Goal: Task Accomplishment & Management: Use online tool/utility

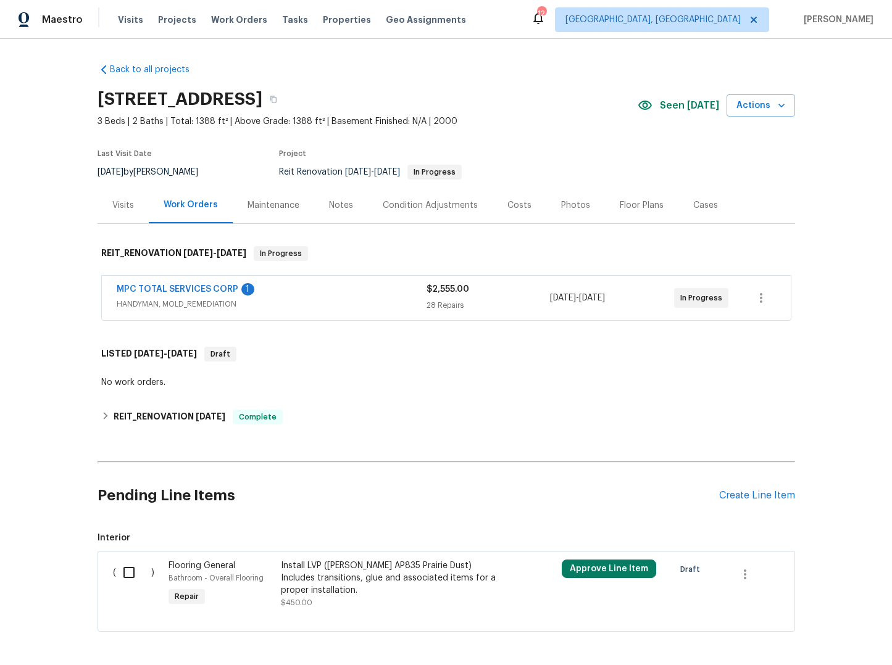
scroll to position [51, 0]
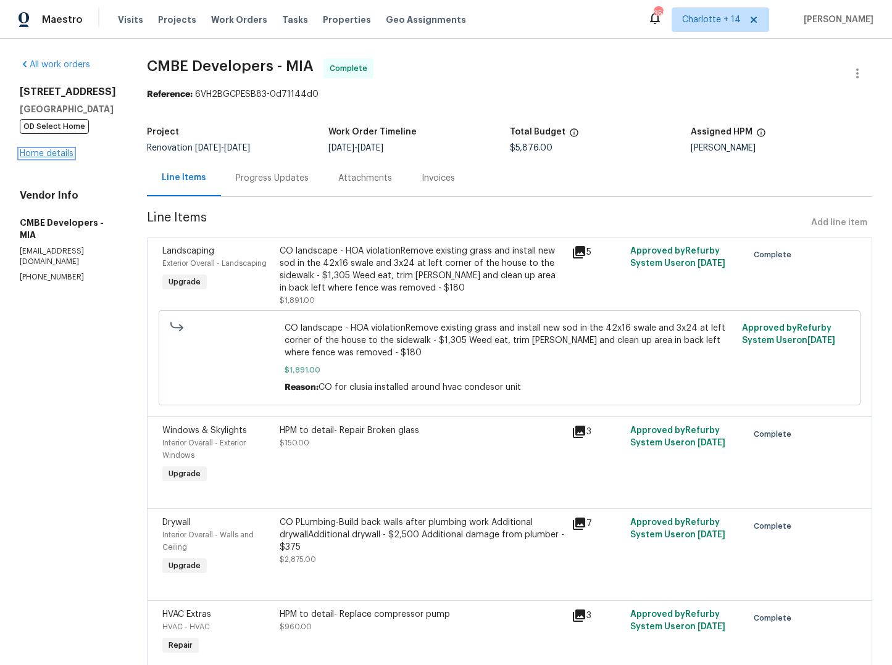
click at [35, 158] on link "Home details" at bounding box center [47, 153] width 54 height 9
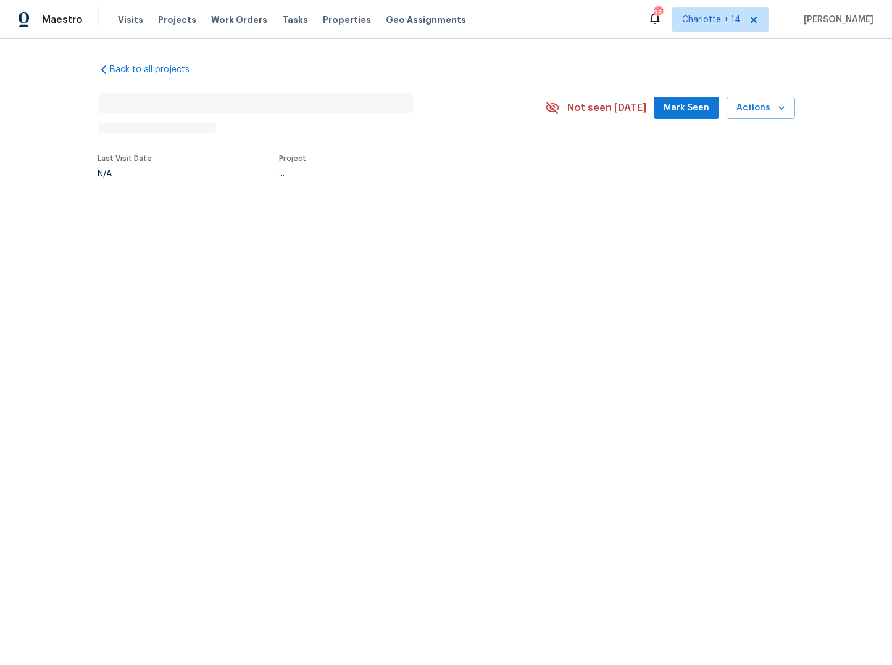
click at [687, 111] on span "Mark Seen" at bounding box center [686, 108] width 46 height 15
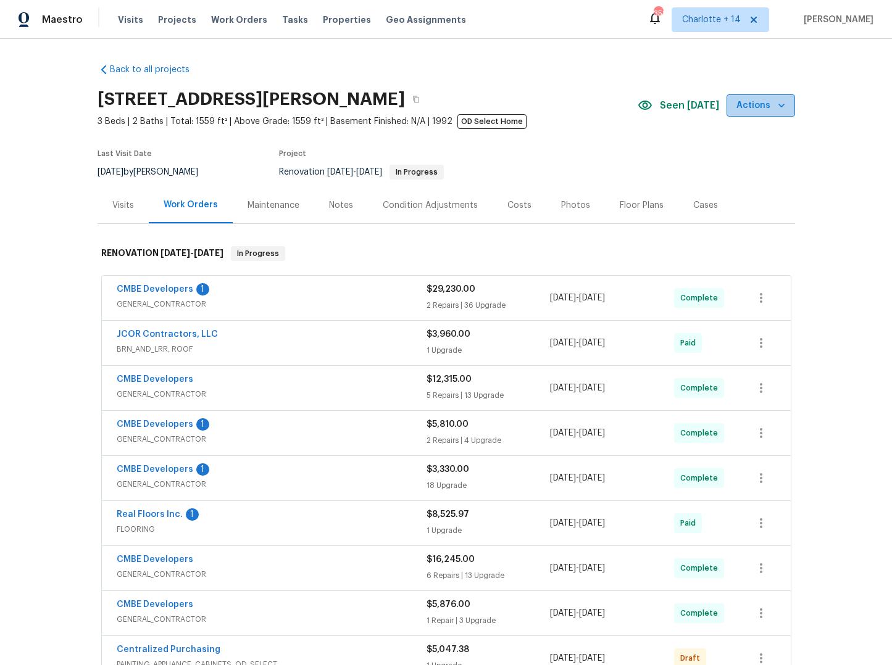
click at [775, 104] on icon "button" at bounding box center [781, 105] width 12 height 12
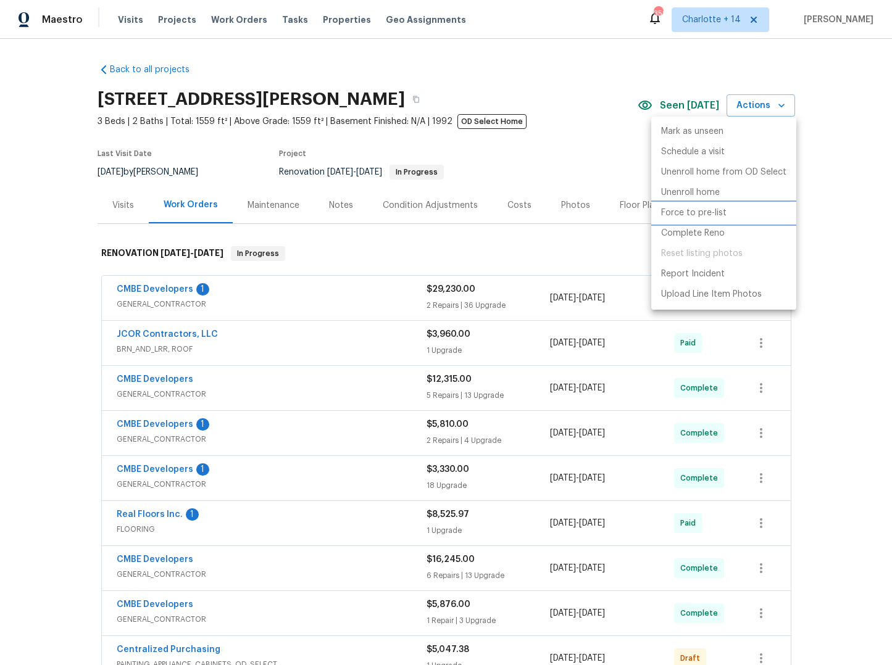
click at [696, 216] on p "Force to pre-list" at bounding box center [693, 213] width 65 height 13
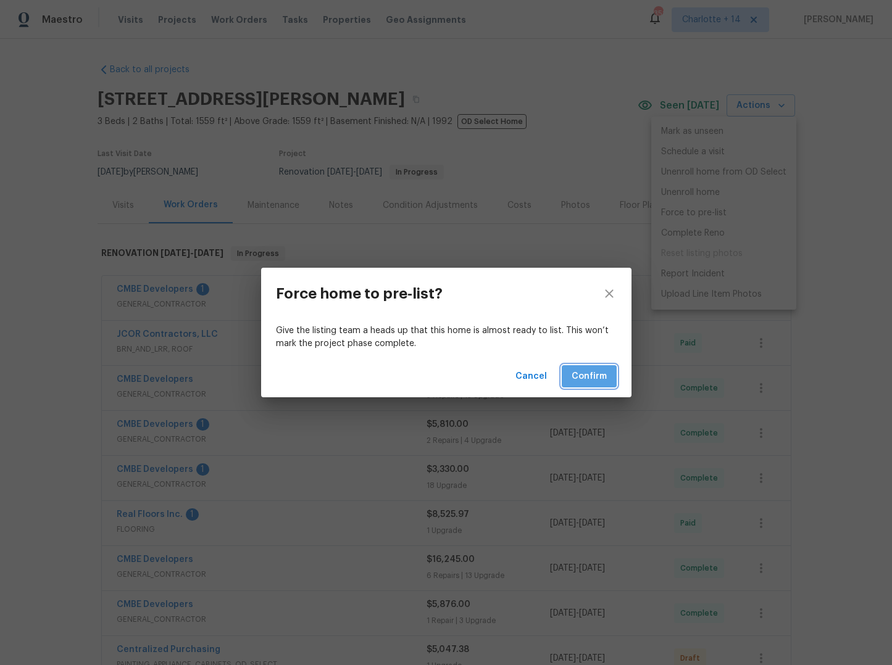
click at [594, 377] on span "Confirm" at bounding box center [588, 376] width 35 height 15
